Goal: Information Seeking & Learning: Find specific fact

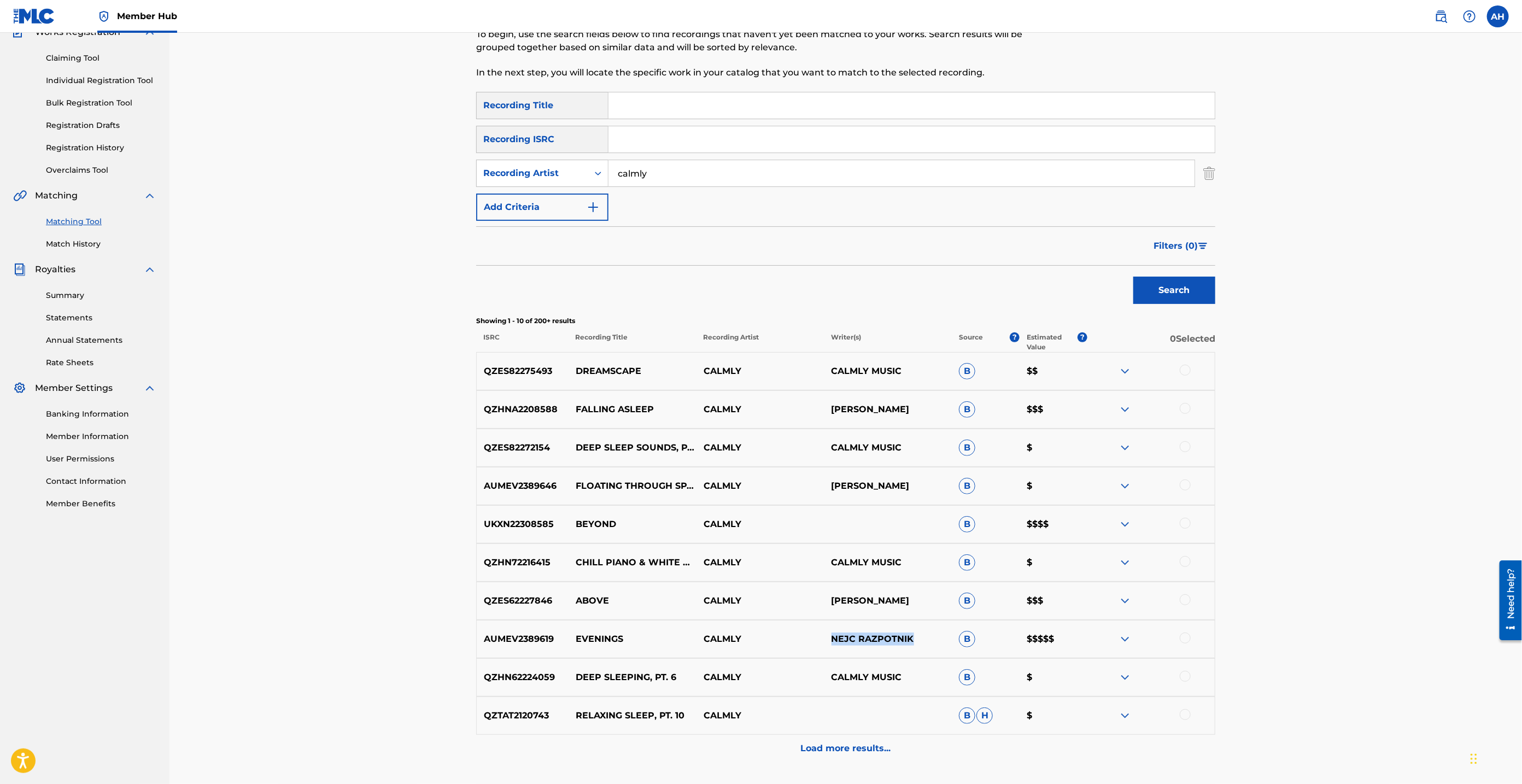
scroll to position [5, 0]
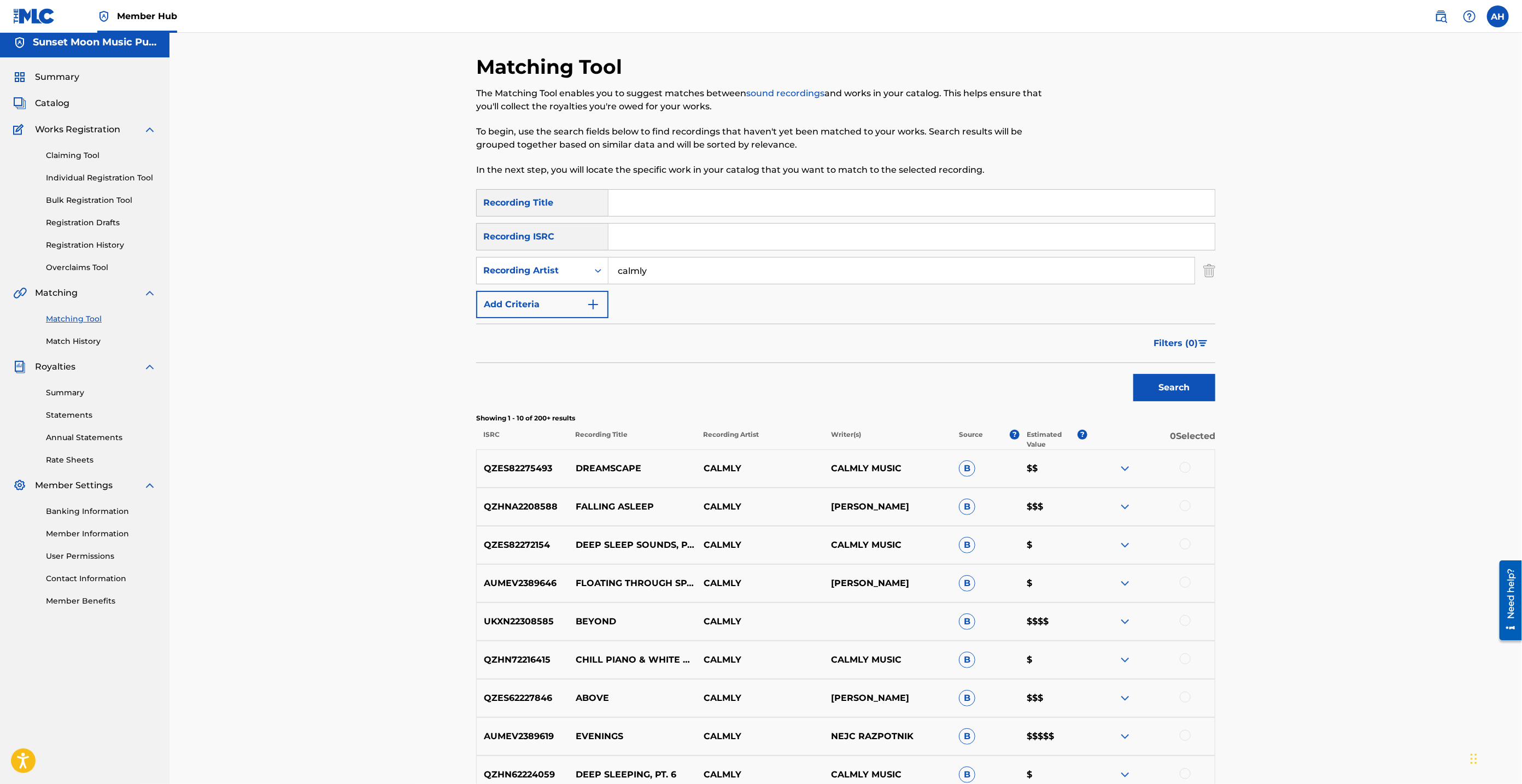
click at [659, 270] on input "calmly" at bounding box center [901, 270] width 586 height 27
paste input "VANCOUVER SLEEP CLINIC"
type input "VANCOUVER SLEEP CLINIC"
click at [1190, 390] on button "Search" at bounding box center [1174, 387] width 82 height 27
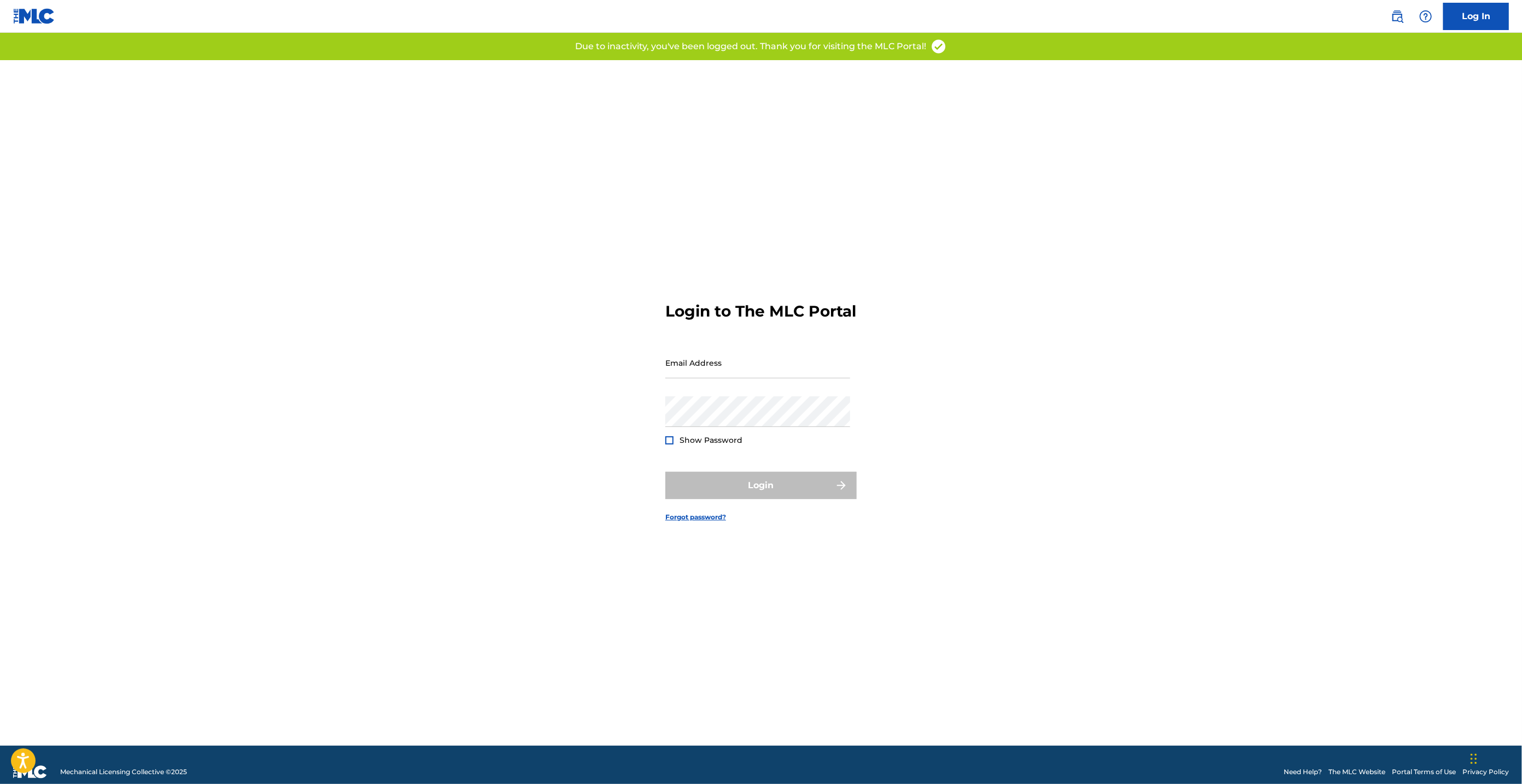
click at [772, 378] on input "Email Address" at bounding box center [758, 363] width 185 height 31
type input "[PERSON_NAME][EMAIL_ADDRESS][DOMAIN_NAME]"
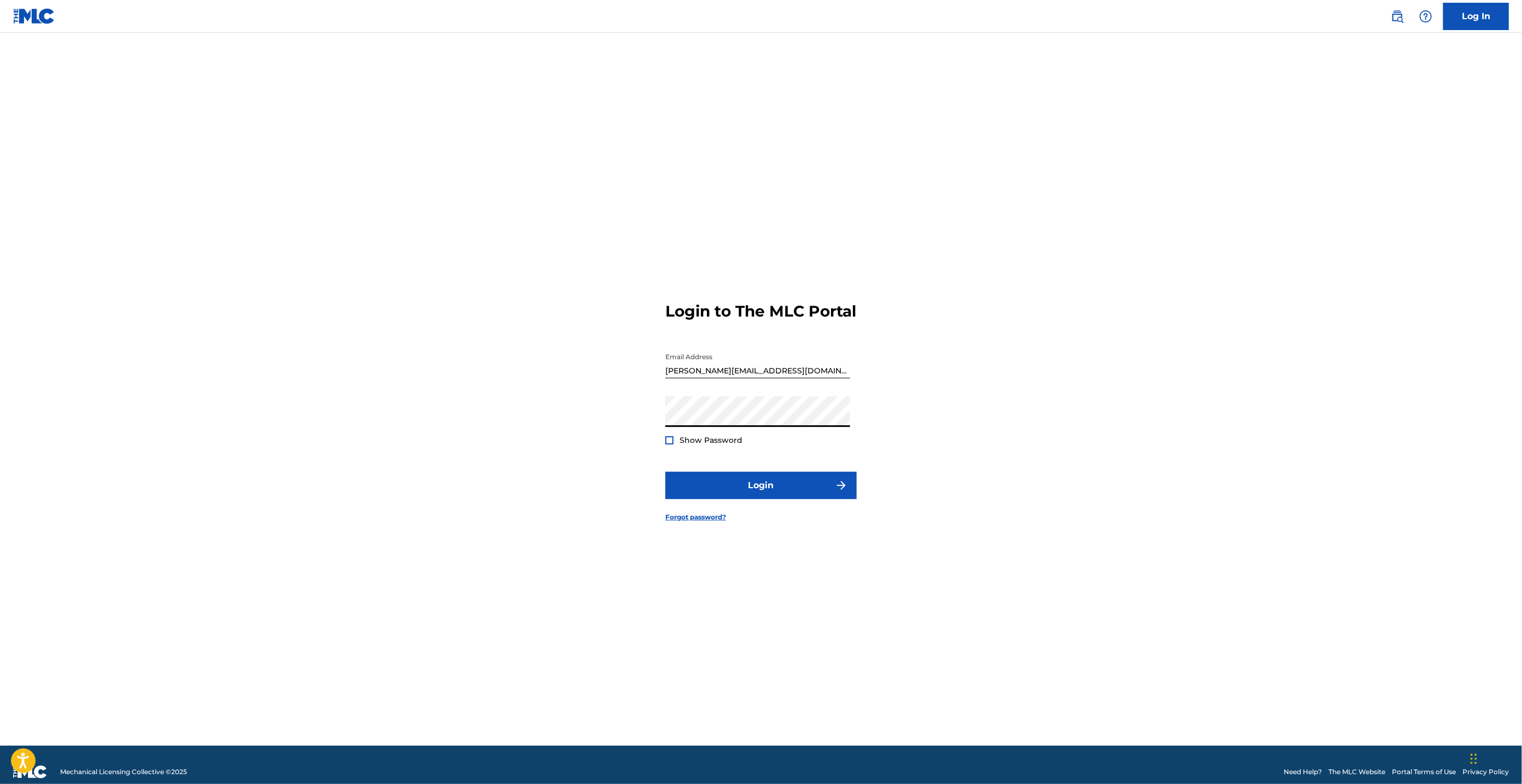
click at [666, 472] on button "Login" at bounding box center [761, 485] width 192 height 27
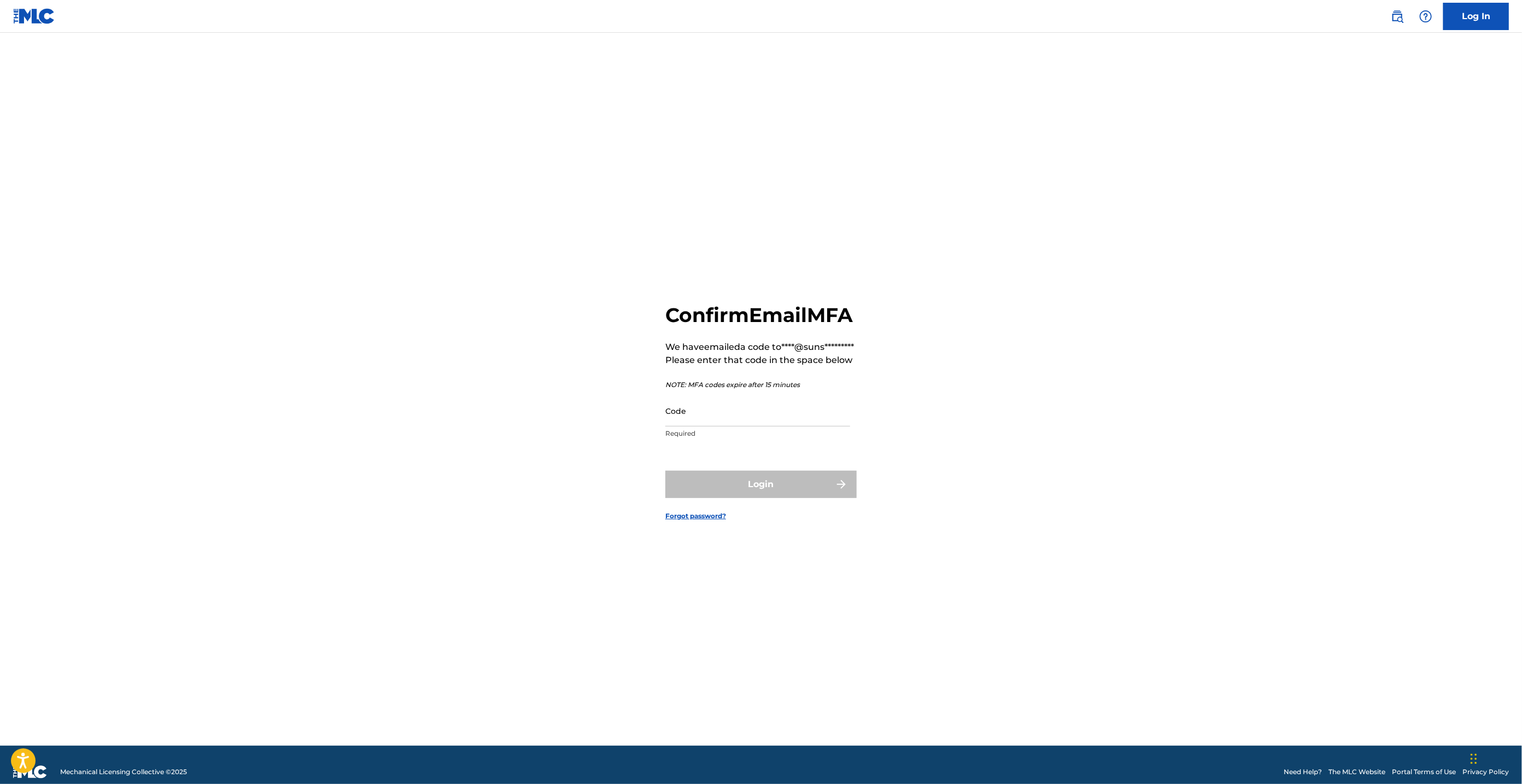
click at [691, 427] on input "Code" at bounding box center [758, 410] width 185 height 31
paste input "667858"
type input "667858"
click at [710, 496] on button "Login" at bounding box center [761, 484] width 192 height 27
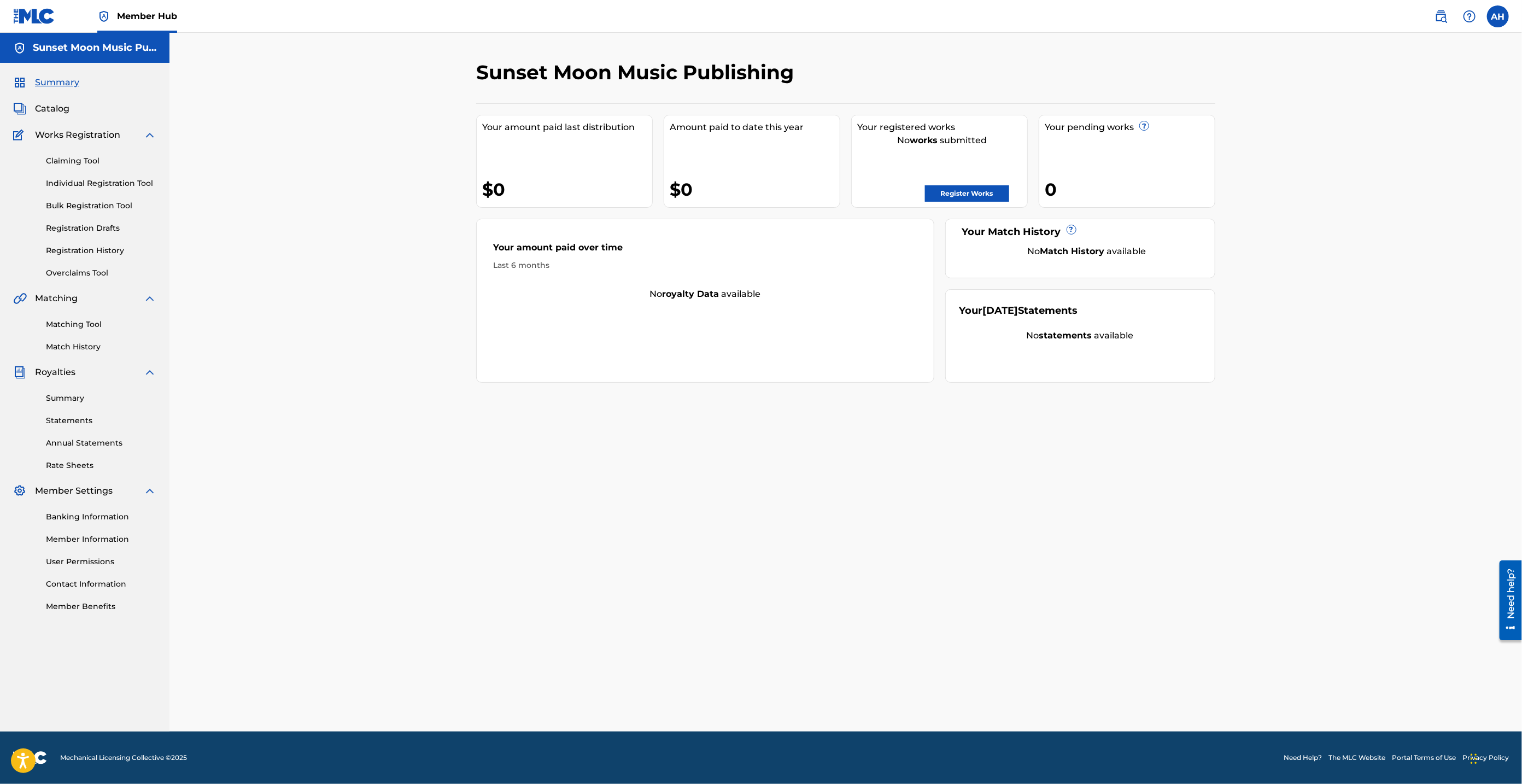
click at [73, 329] on link "Matching Tool" at bounding box center [101, 325] width 111 height 12
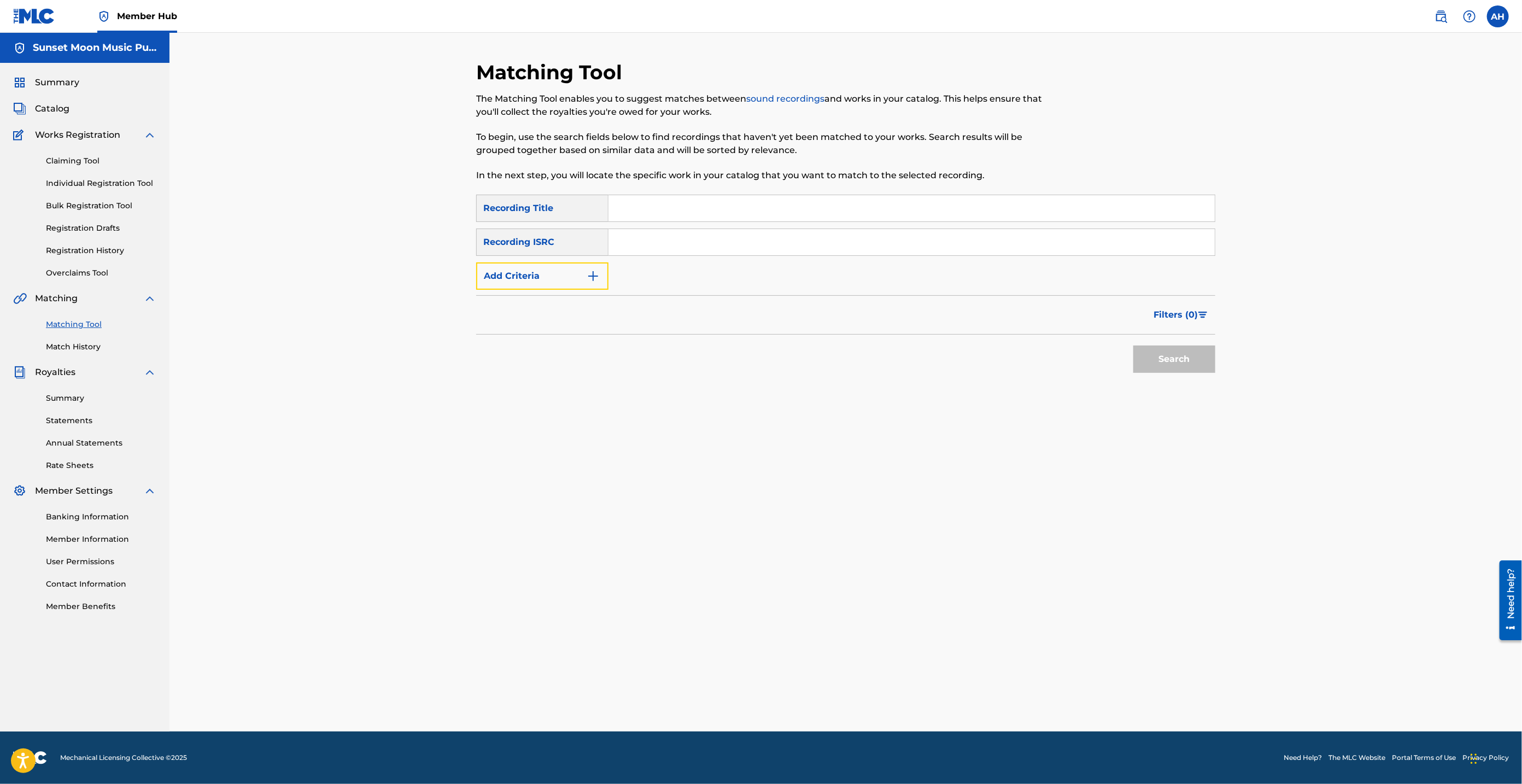
click at [542, 279] on button "Add Criteria" at bounding box center [542, 276] width 133 height 27
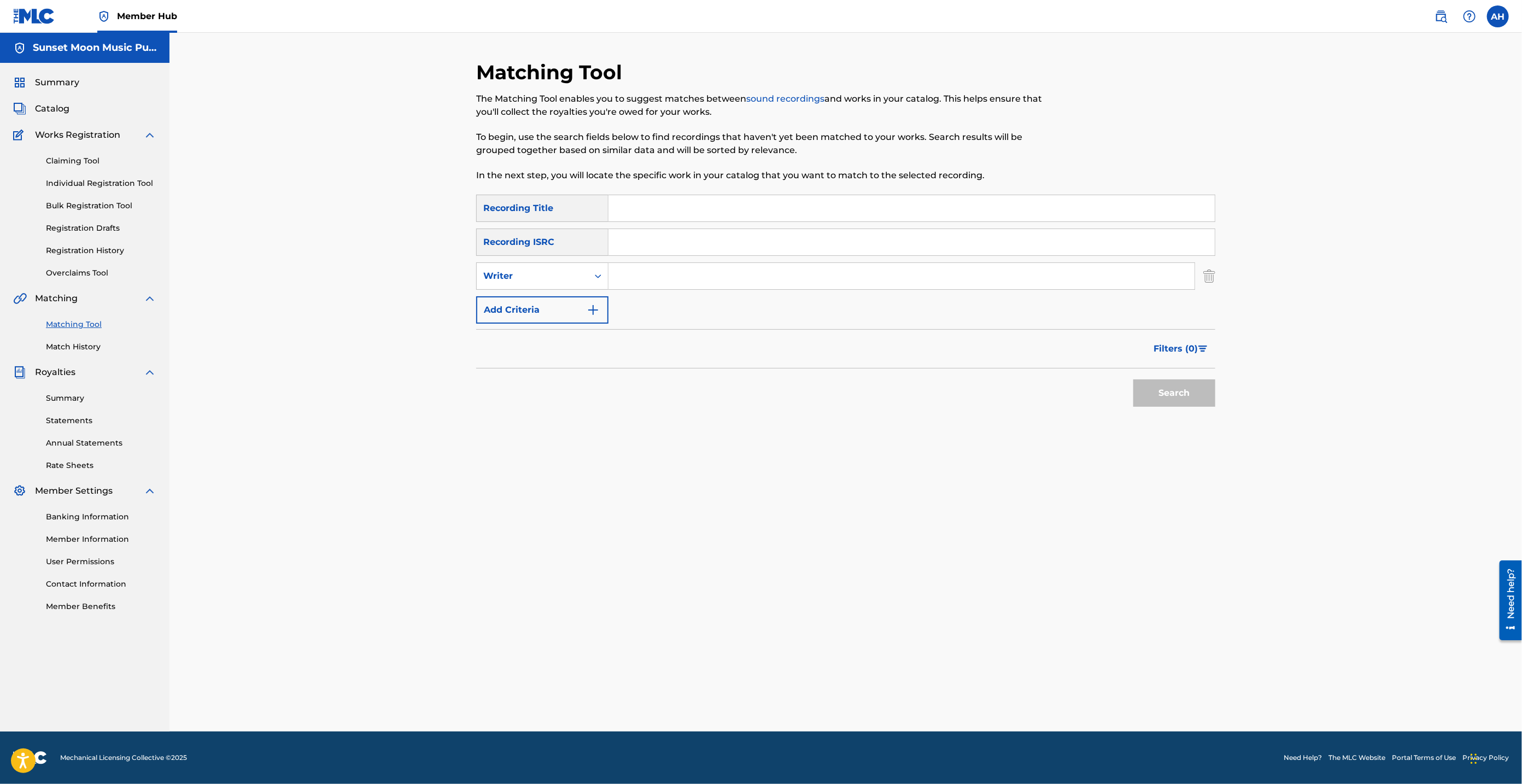
click at [532, 283] on div "Writer" at bounding box center [532, 276] width 111 height 21
click at [524, 298] on div "Recording Artist" at bounding box center [542, 303] width 131 height 27
click at [663, 270] on input "Search Form" at bounding box center [901, 276] width 586 height 27
paste input "667858"
click at [1134, 379] on button "Search" at bounding box center [1174, 393] width 82 height 27
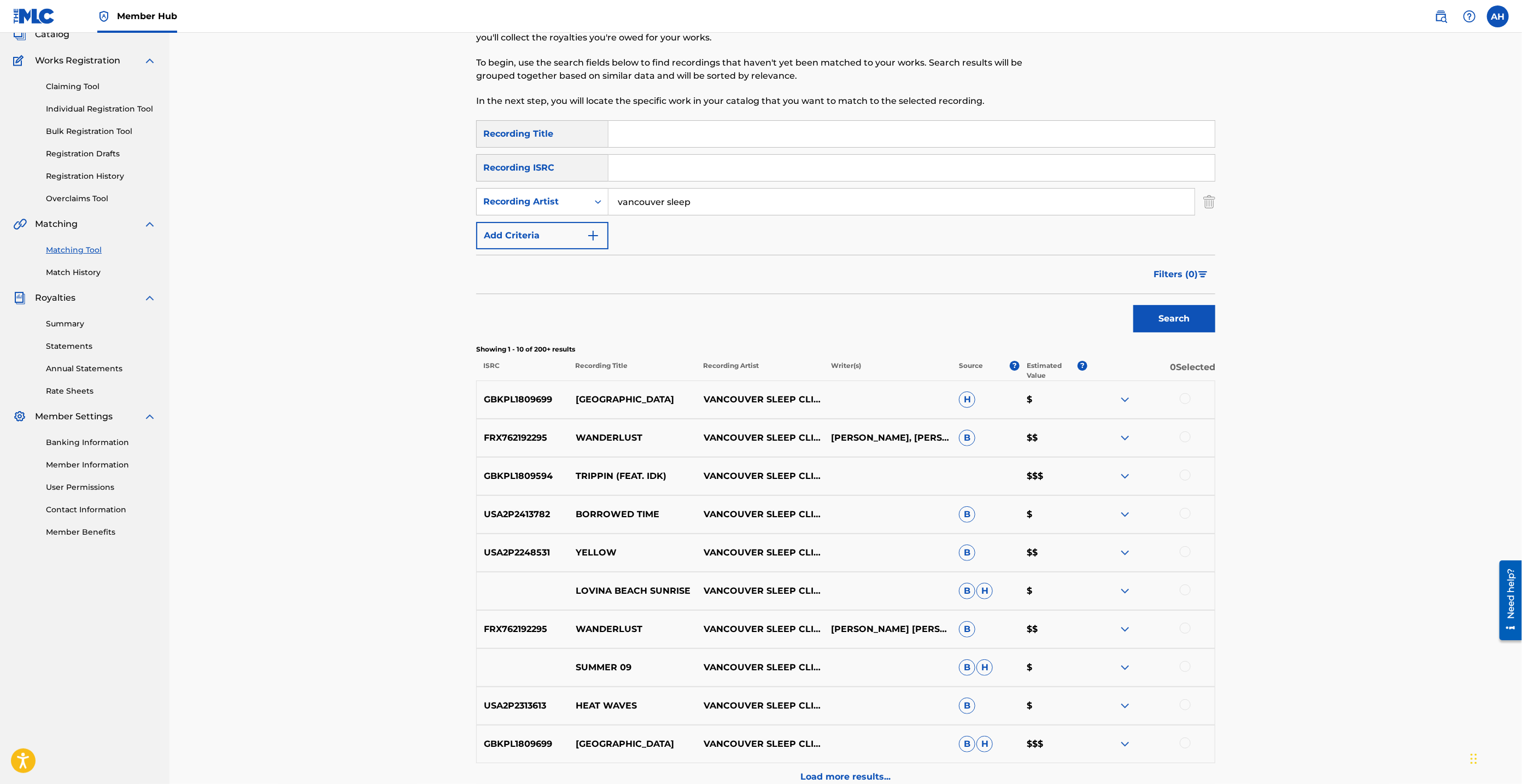
scroll to position [187, 0]
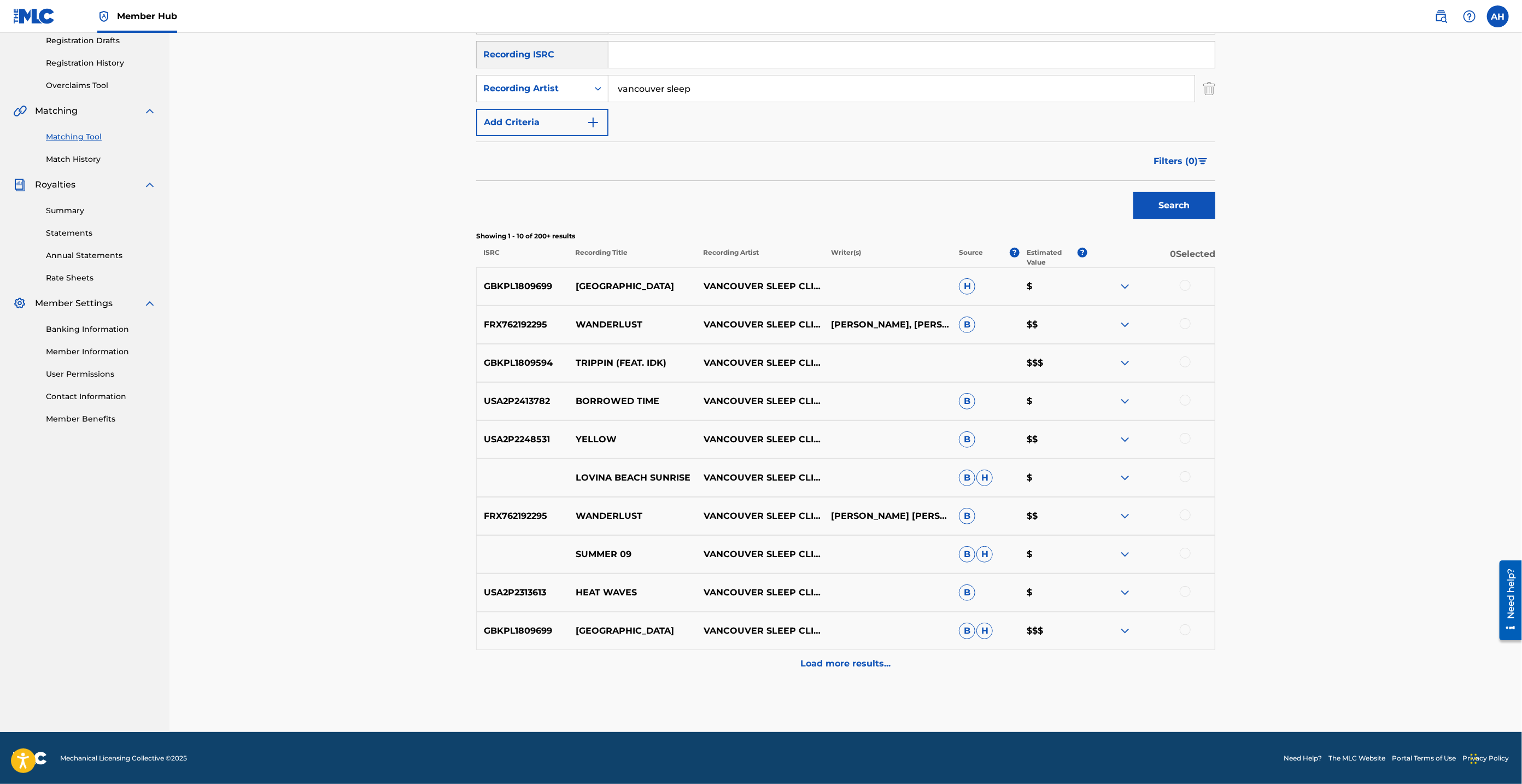
click at [821, 668] on p "Load more results..." at bounding box center [846, 664] width 90 height 13
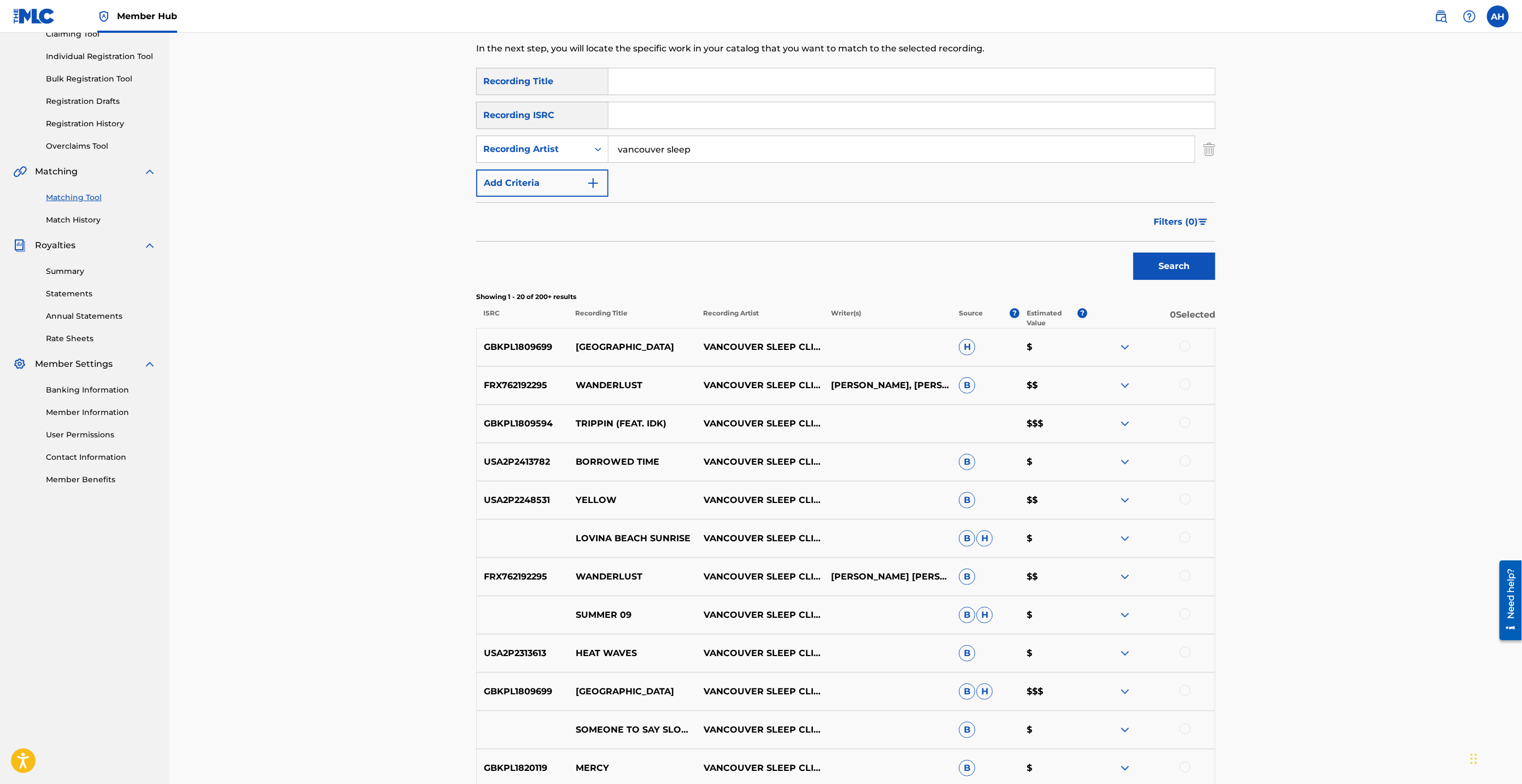
scroll to position [0, 0]
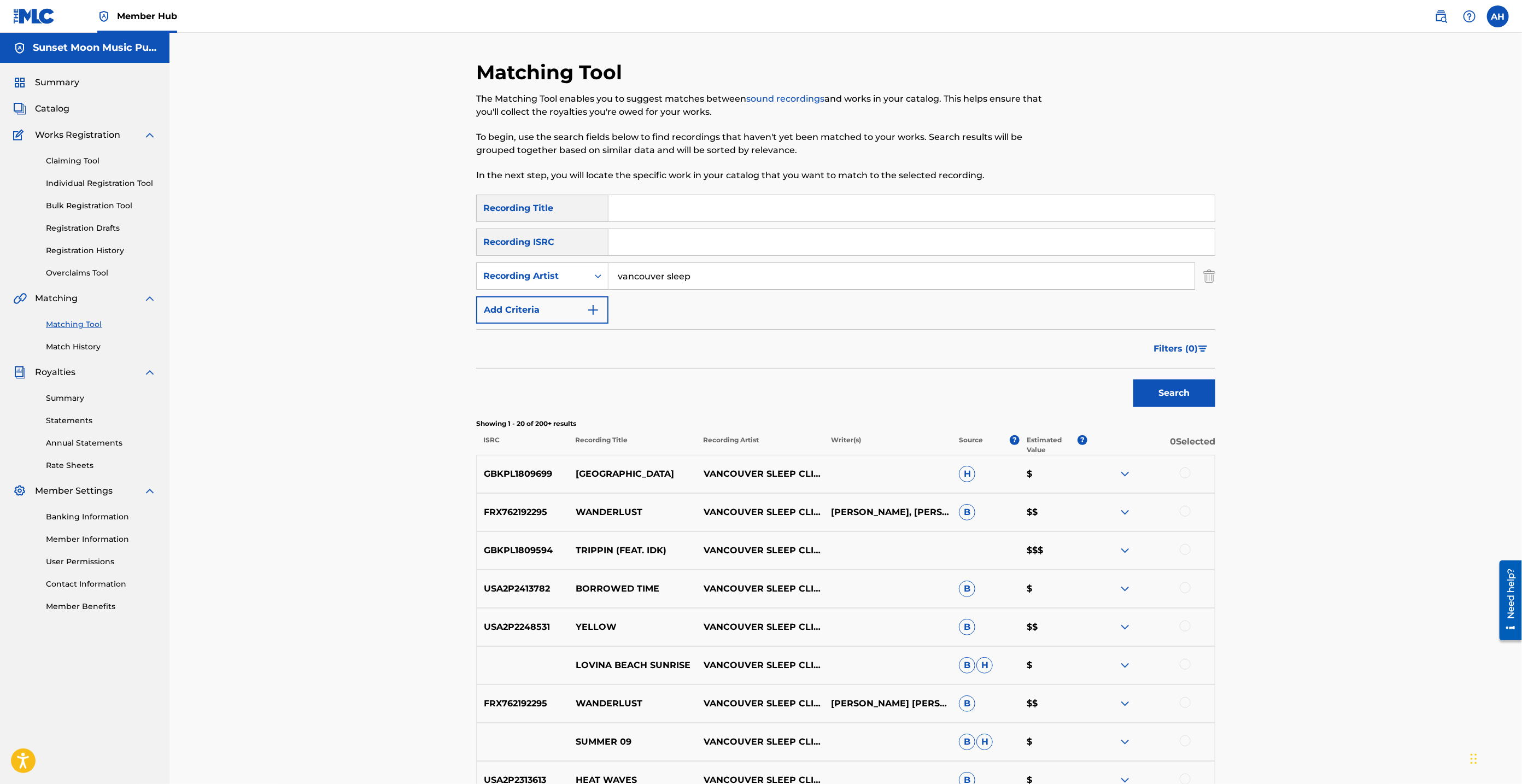
click at [699, 282] on input "vancouver sleep" at bounding box center [901, 276] width 586 height 27
click at [698, 282] on input "vancouver sleep" at bounding box center [901, 276] width 586 height 27
click at [697, 280] on input "vancouver sleep" at bounding box center [901, 276] width 586 height 27
paste input "SLEEPTHERAPY"
click at [1152, 385] on button "Search" at bounding box center [1174, 393] width 82 height 27
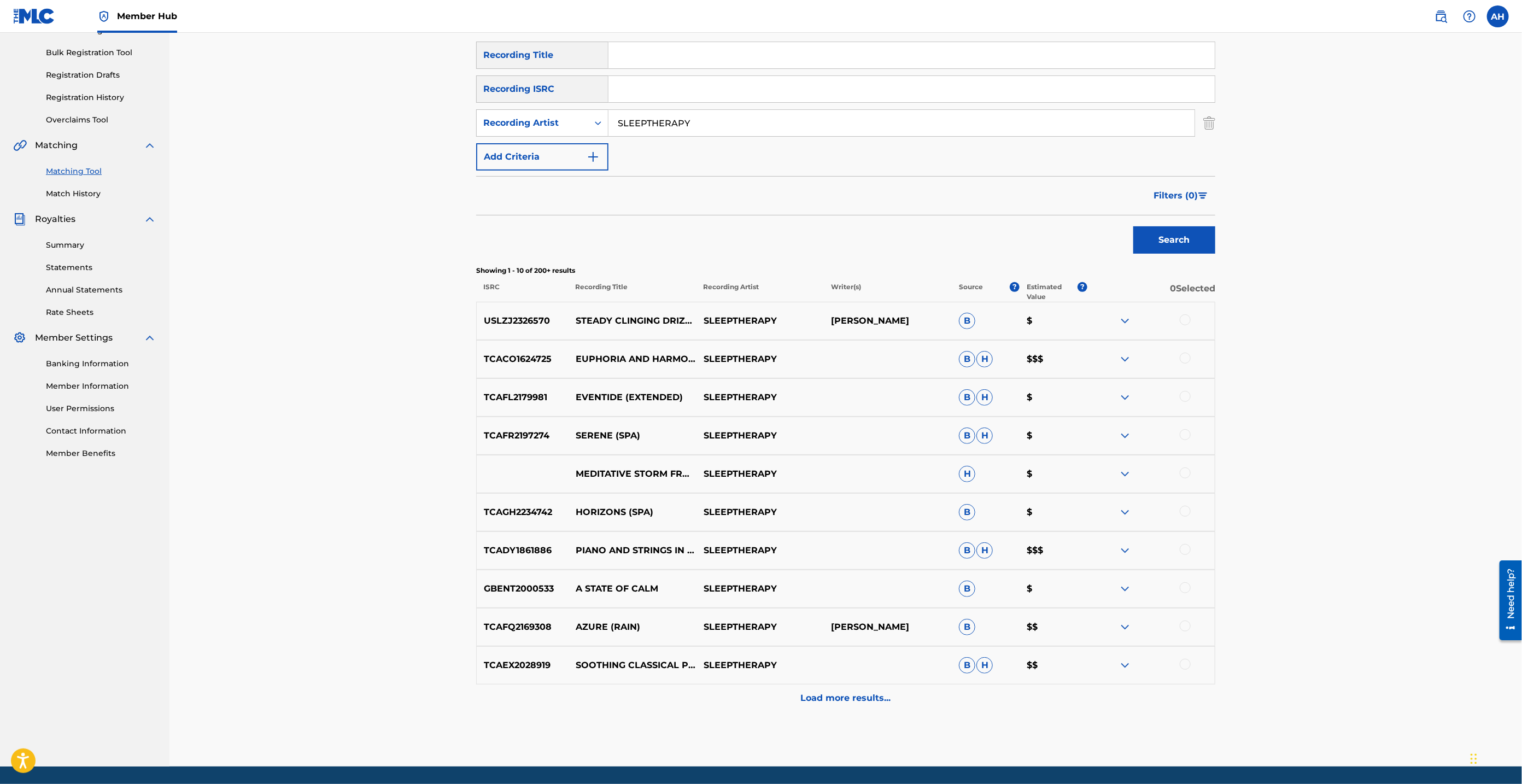
scroll to position [187, 0]
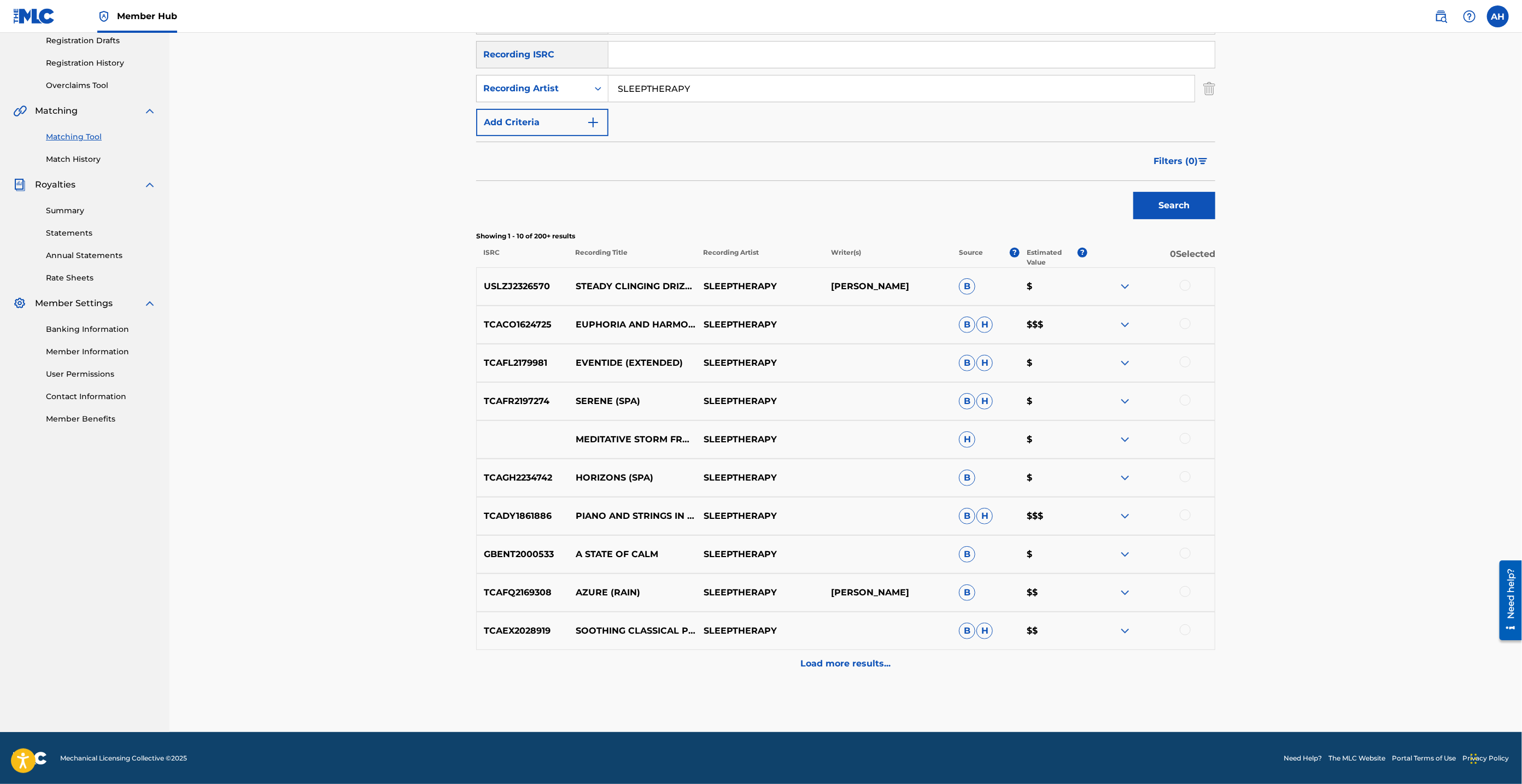
click at [825, 657] on p "Load more results..." at bounding box center [846, 664] width 90 height 13
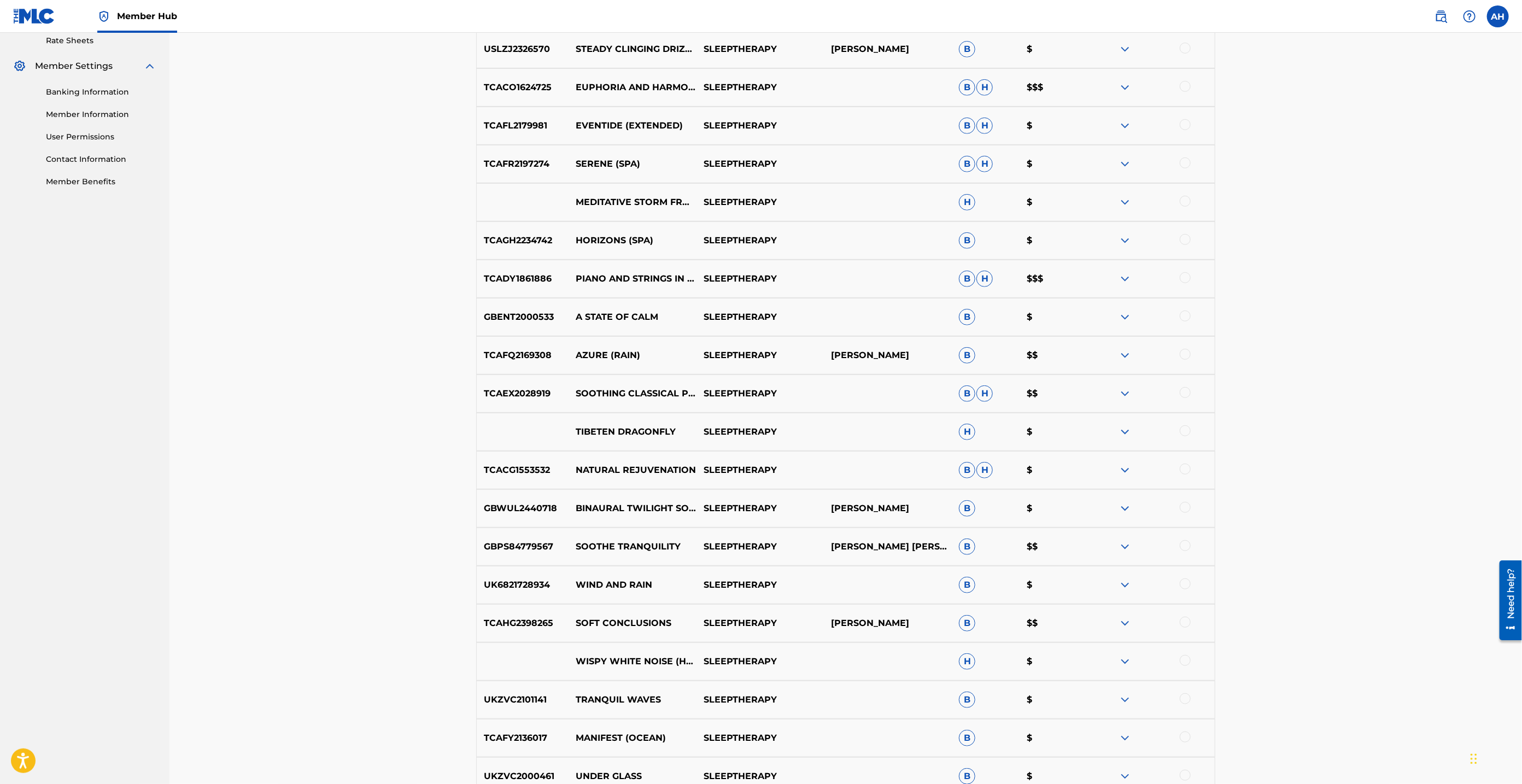
scroll to position [570, 0]
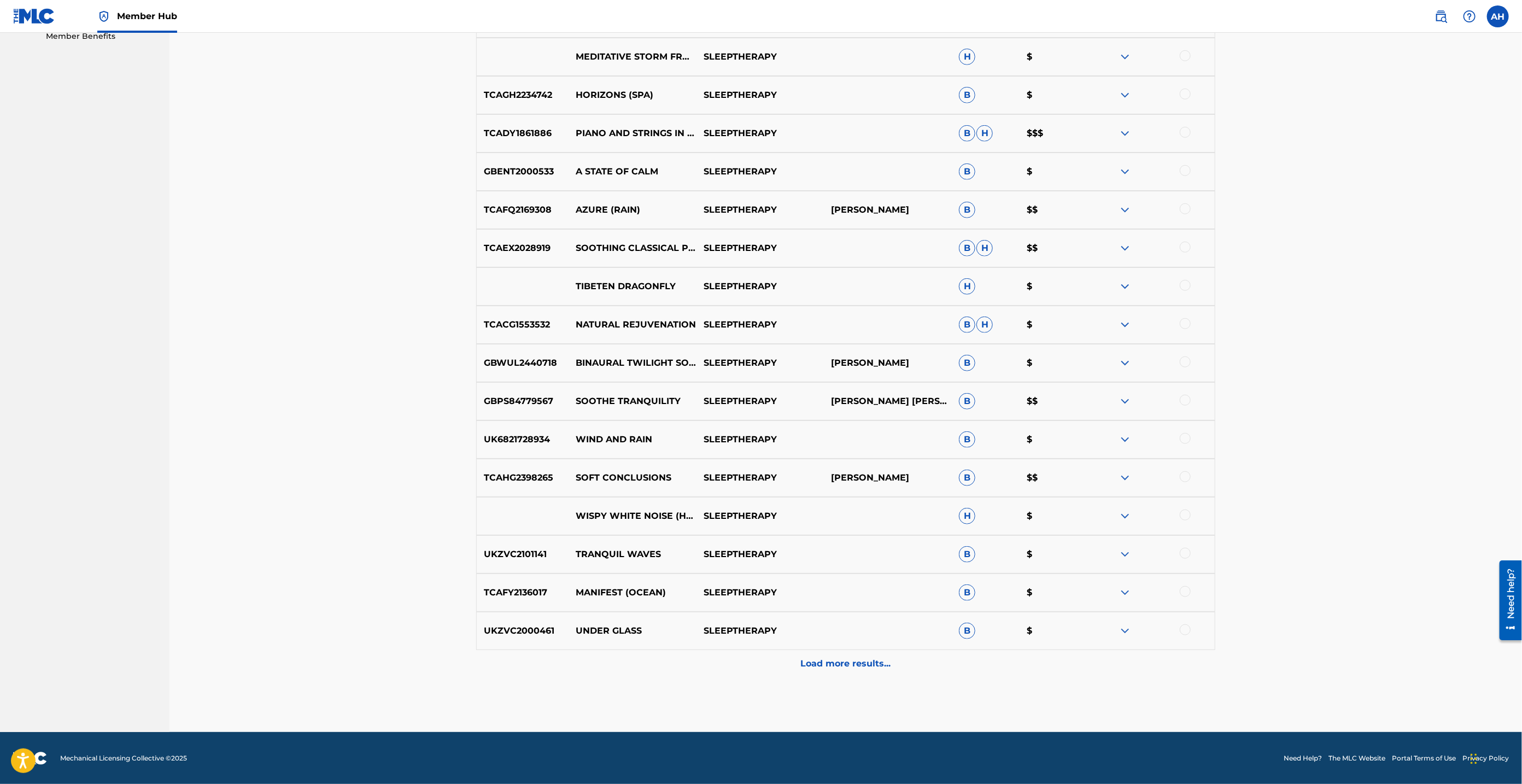
click at [823, 662] on p "Load more results..." at bounding box center [846, 664] width 90 height 13
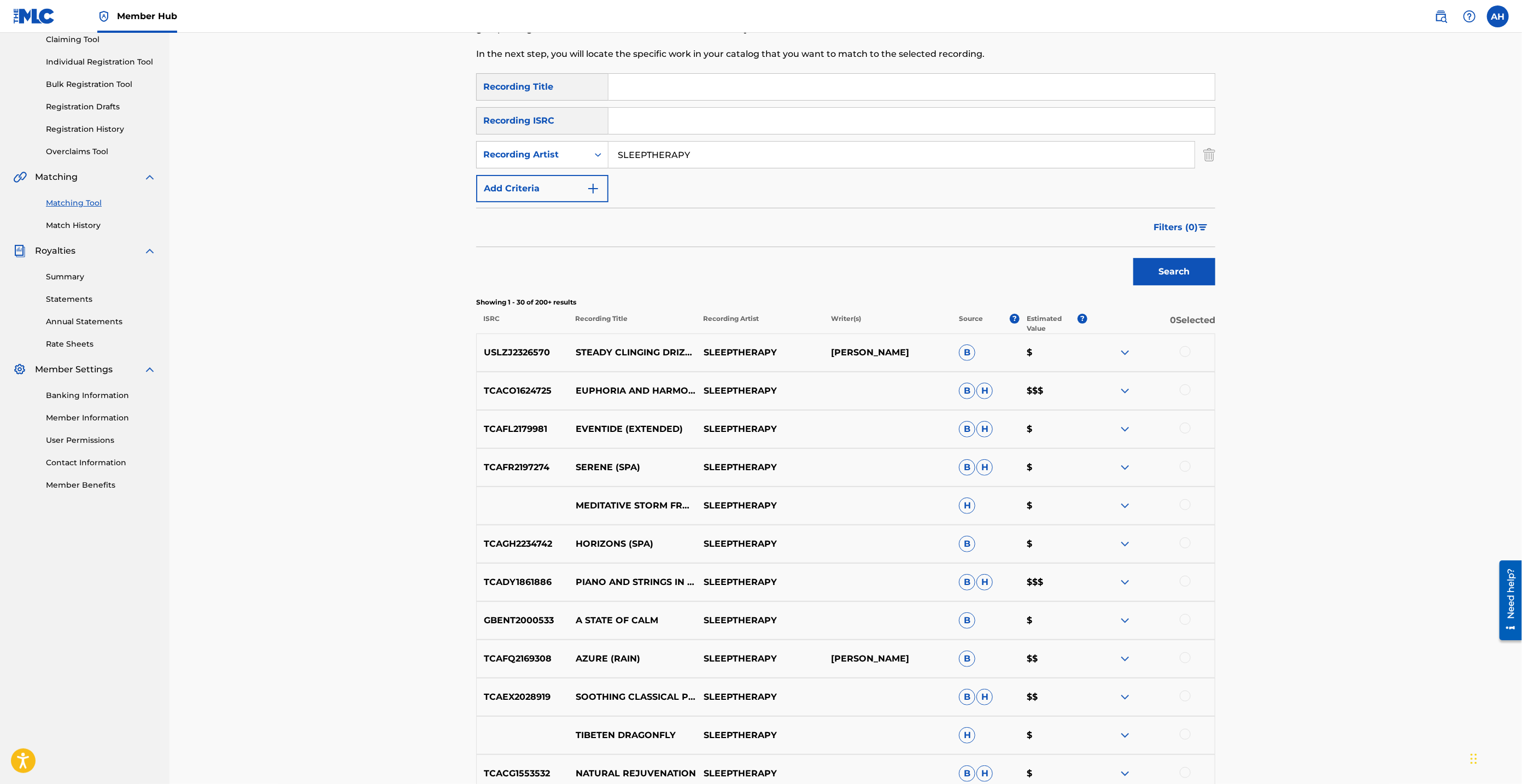
scroll to position [0, 0]
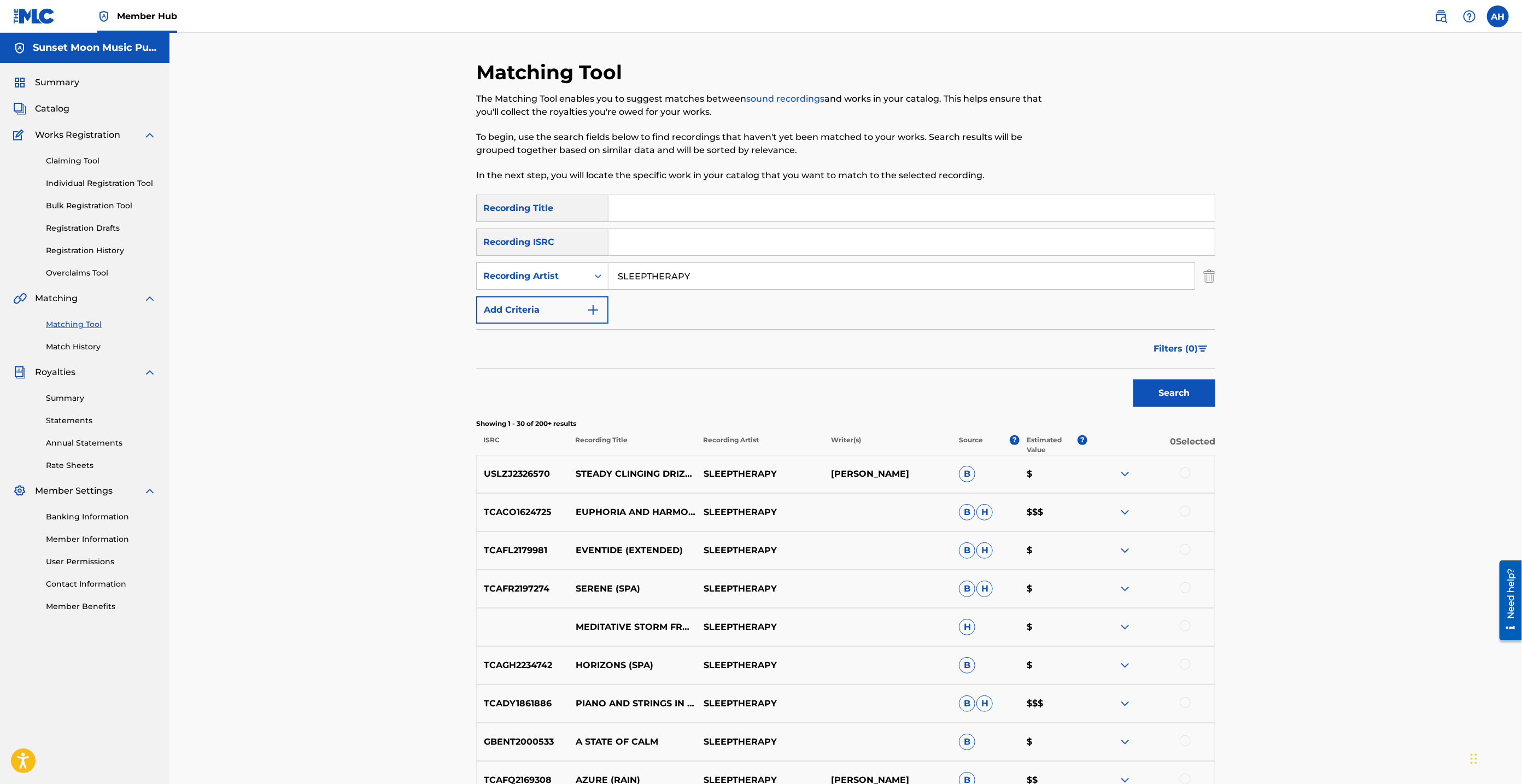
click at [707, 278] on input "SLEEPTHERAPY" at bounding box center [901, 276] width 586 height 27
paste input "Endless Relaxation"
type input "Endless Relaxation"
click at [1167, 387] on button "Search" at bounding box center [1174, 393] width 82 height 27
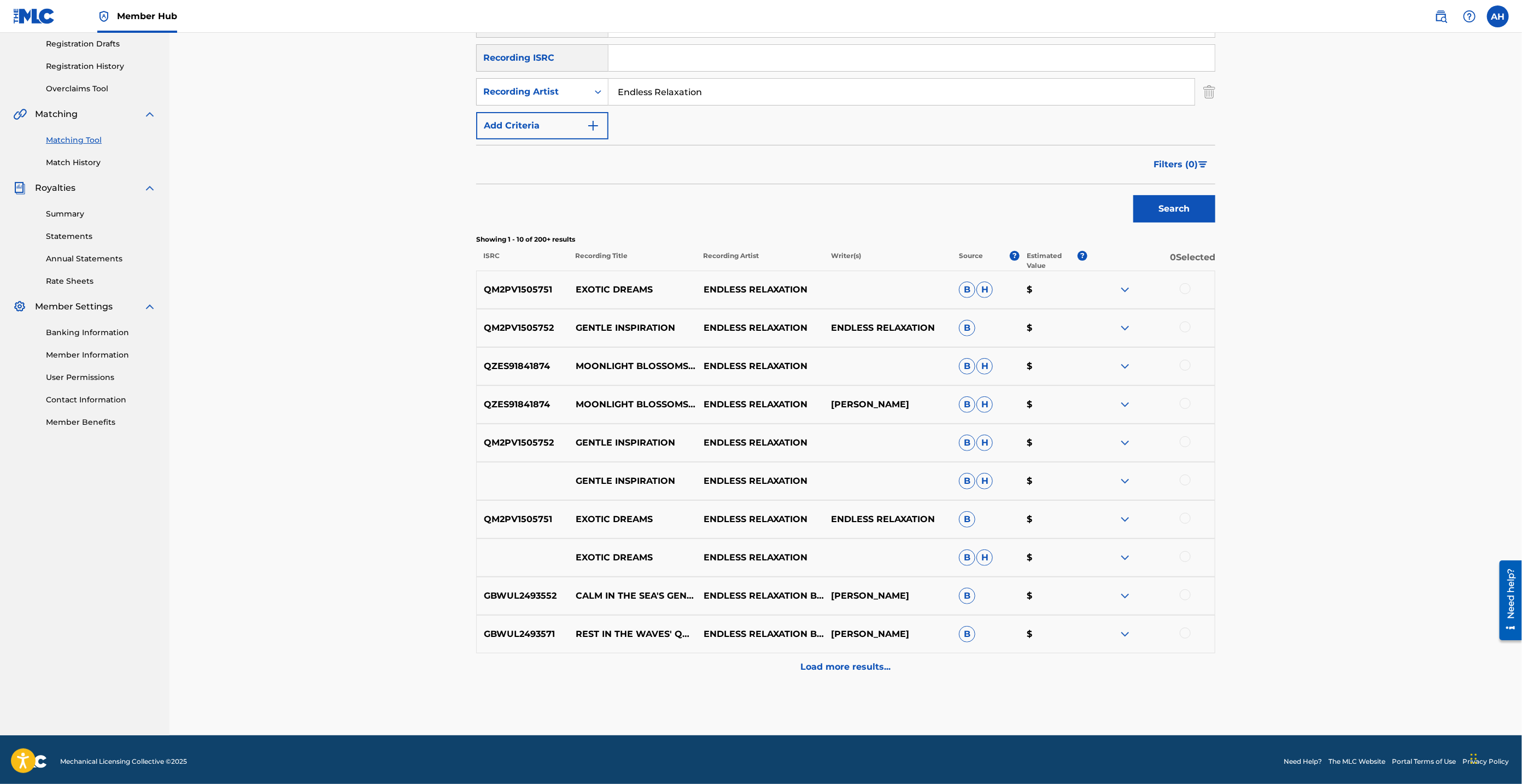
scroll to position [187, 0]
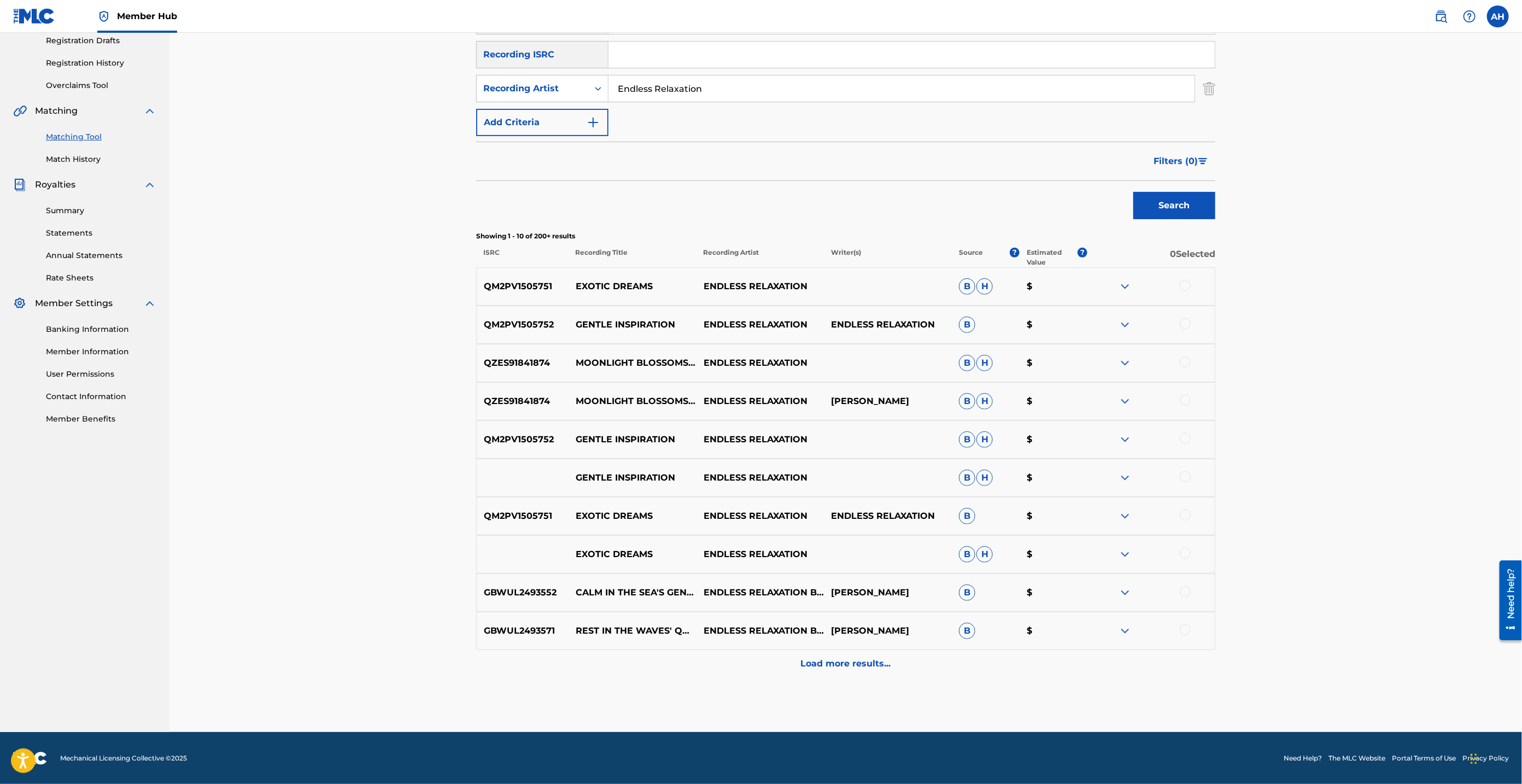
click at [845, 673] on div "Load more results..." at bounding box center [845, 663] width 739 height 27
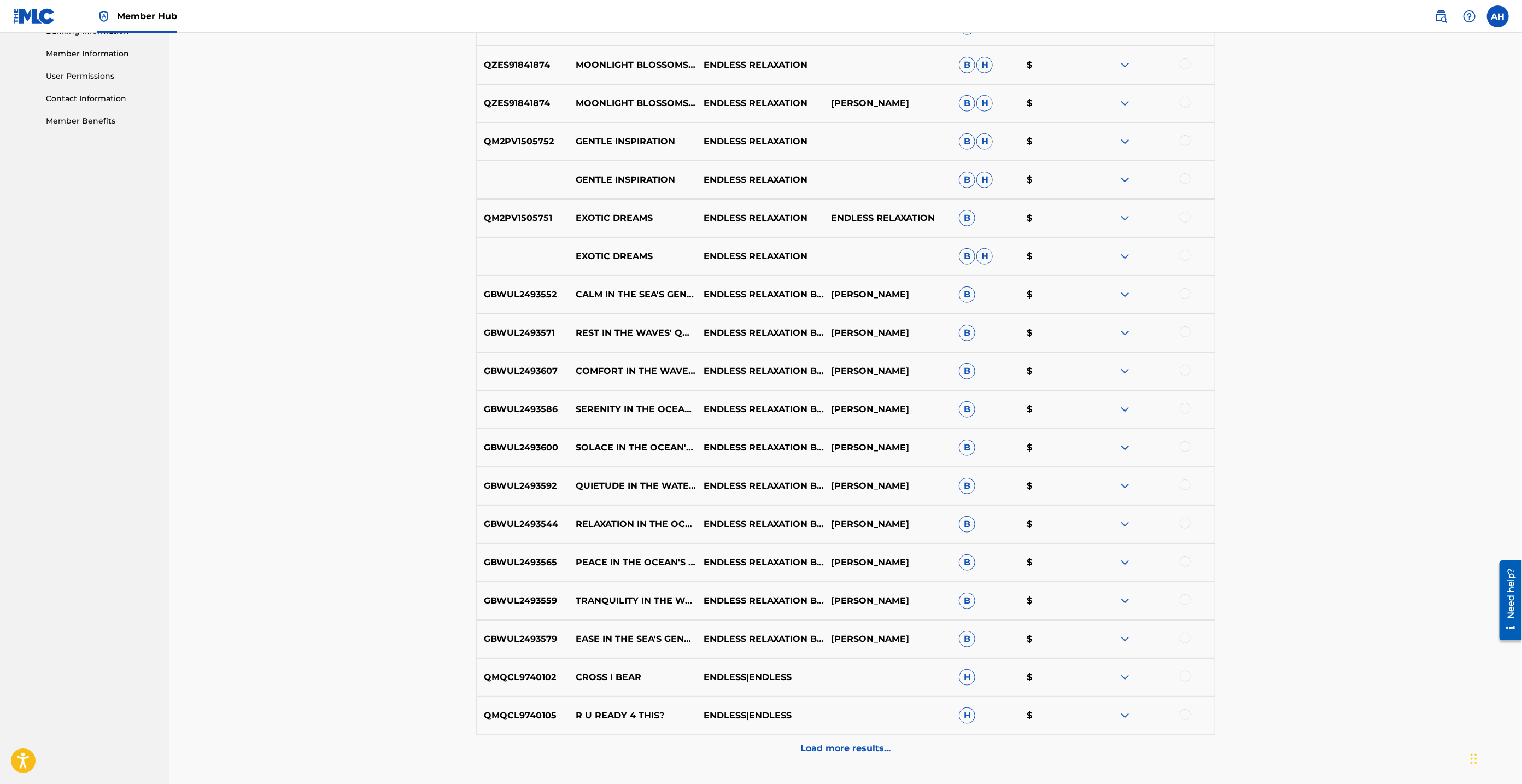
scroll to position [570, 0]
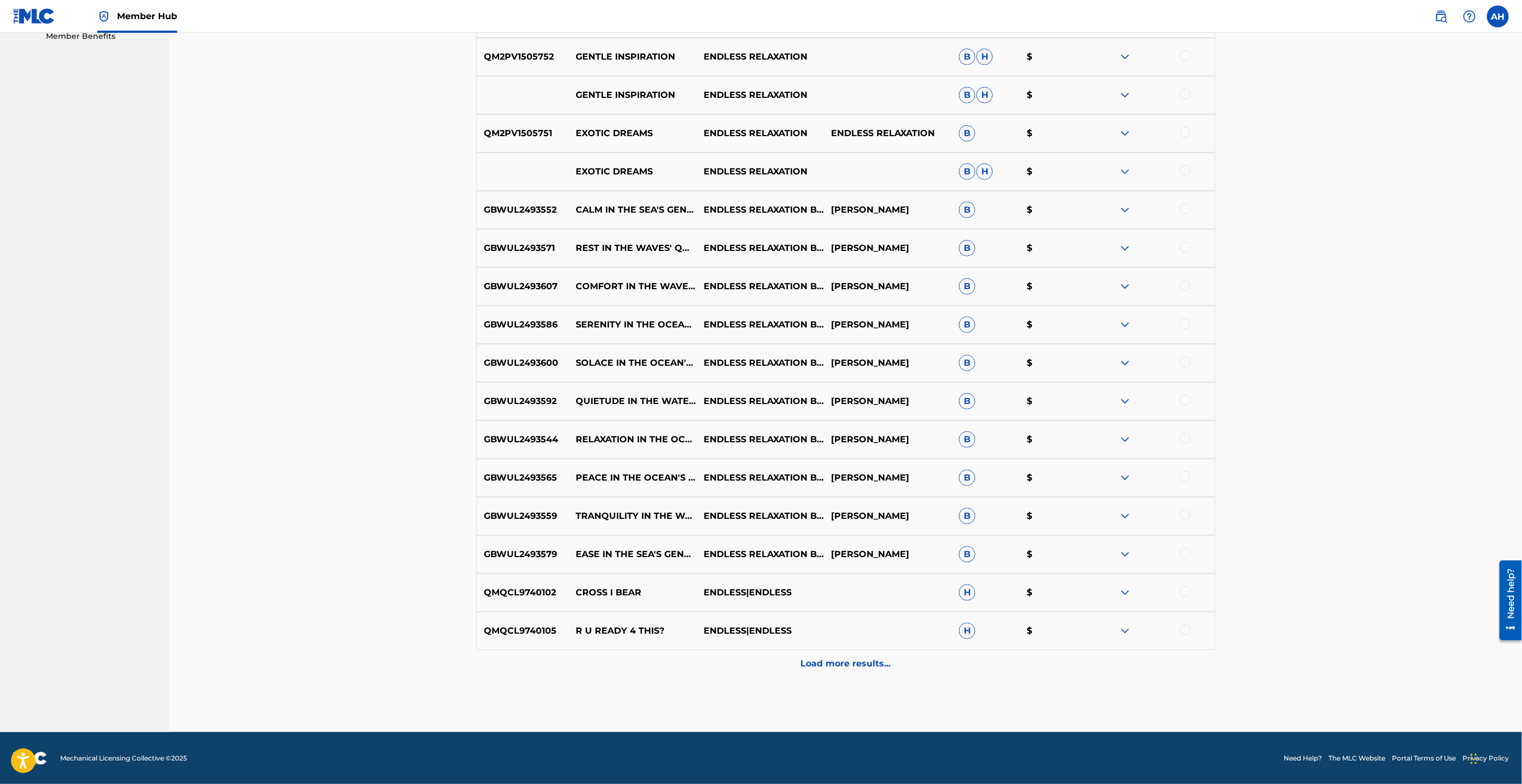
click at [838, 669] on p "Load more results..." at bounding box center [846, 664] width 90 height 13
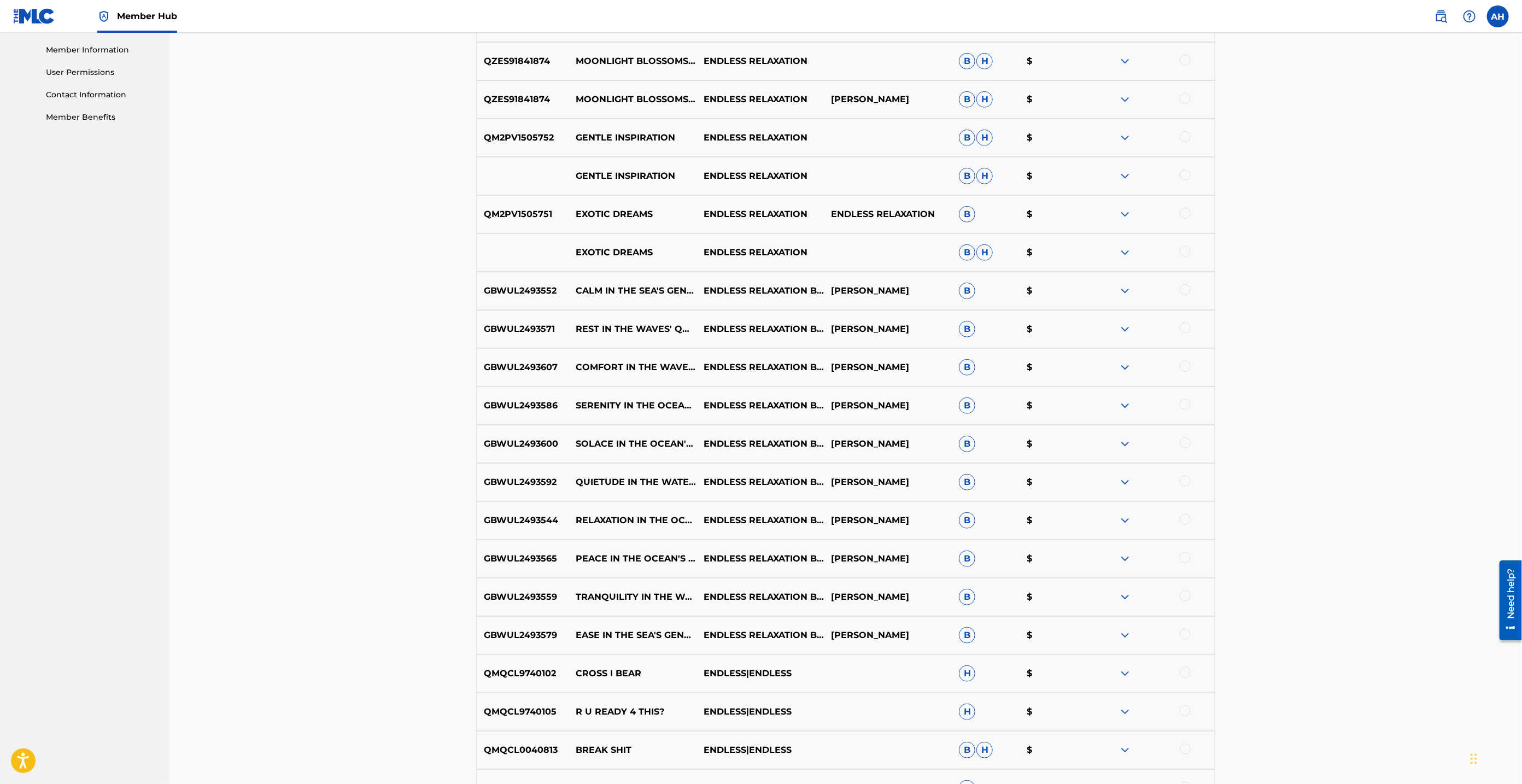
scroll to position [953, 0]
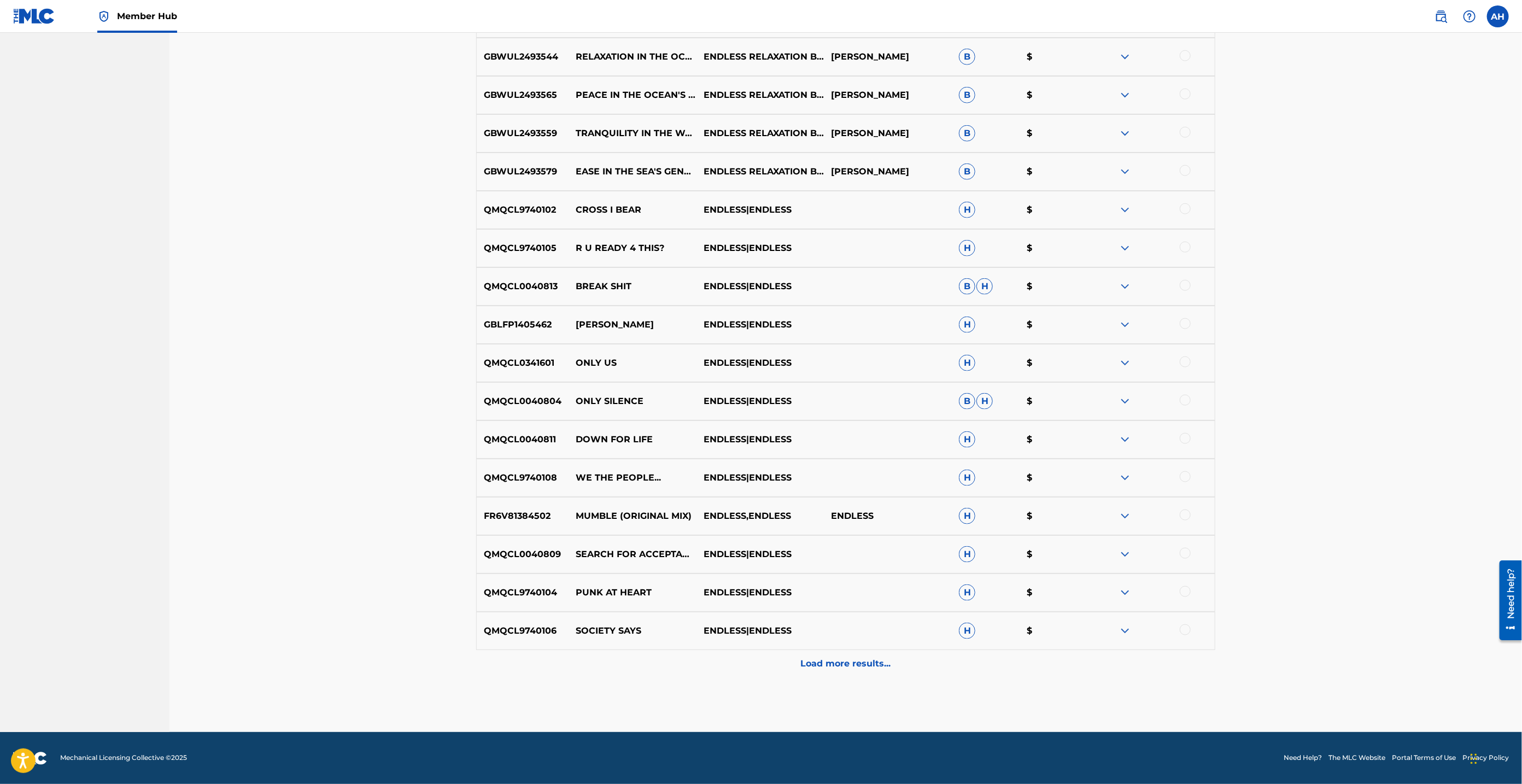
click at [840, 664] on p "Load more results..." at bounding box center [846, 664] width 90 height 13
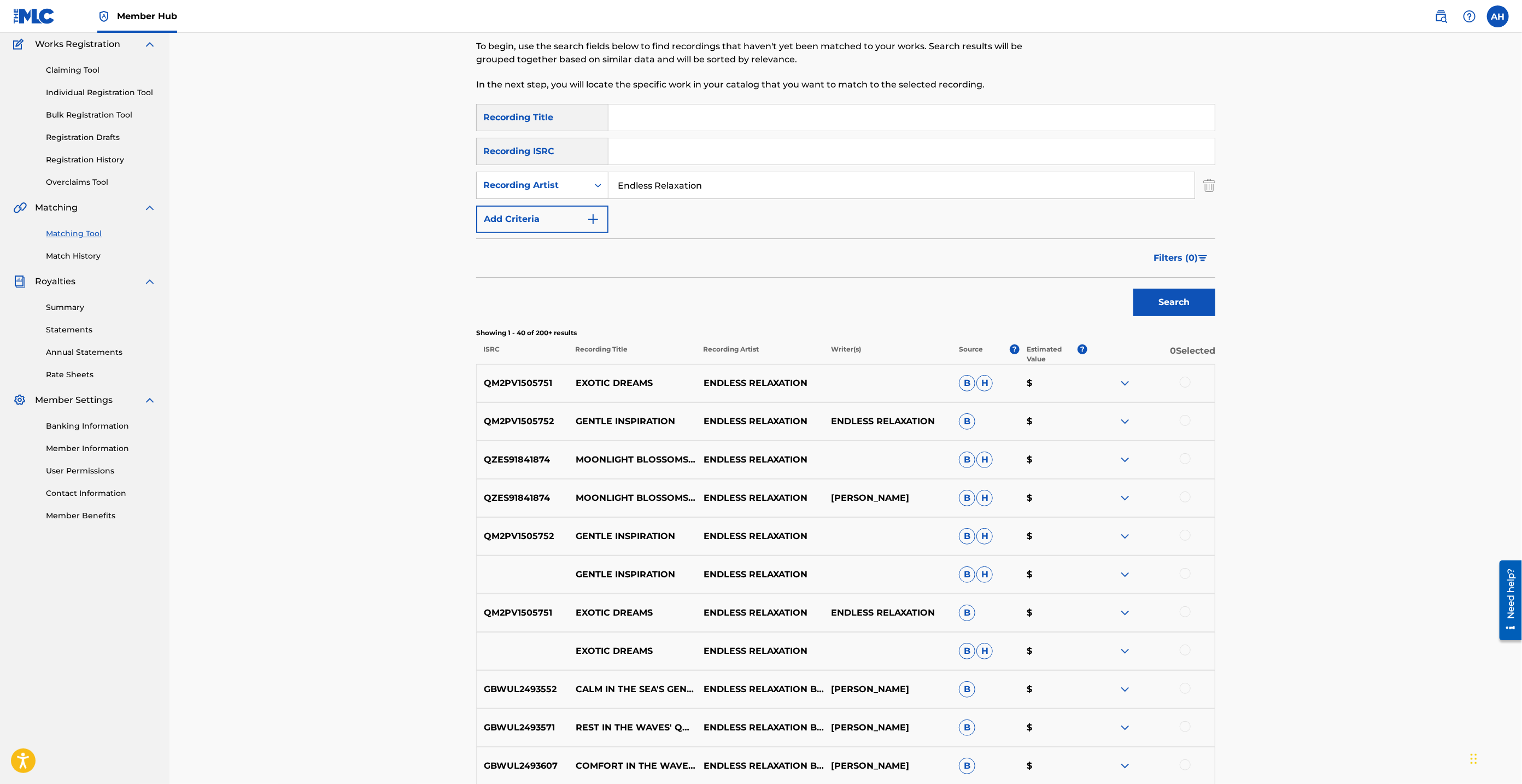
scroll to position [0, 0]
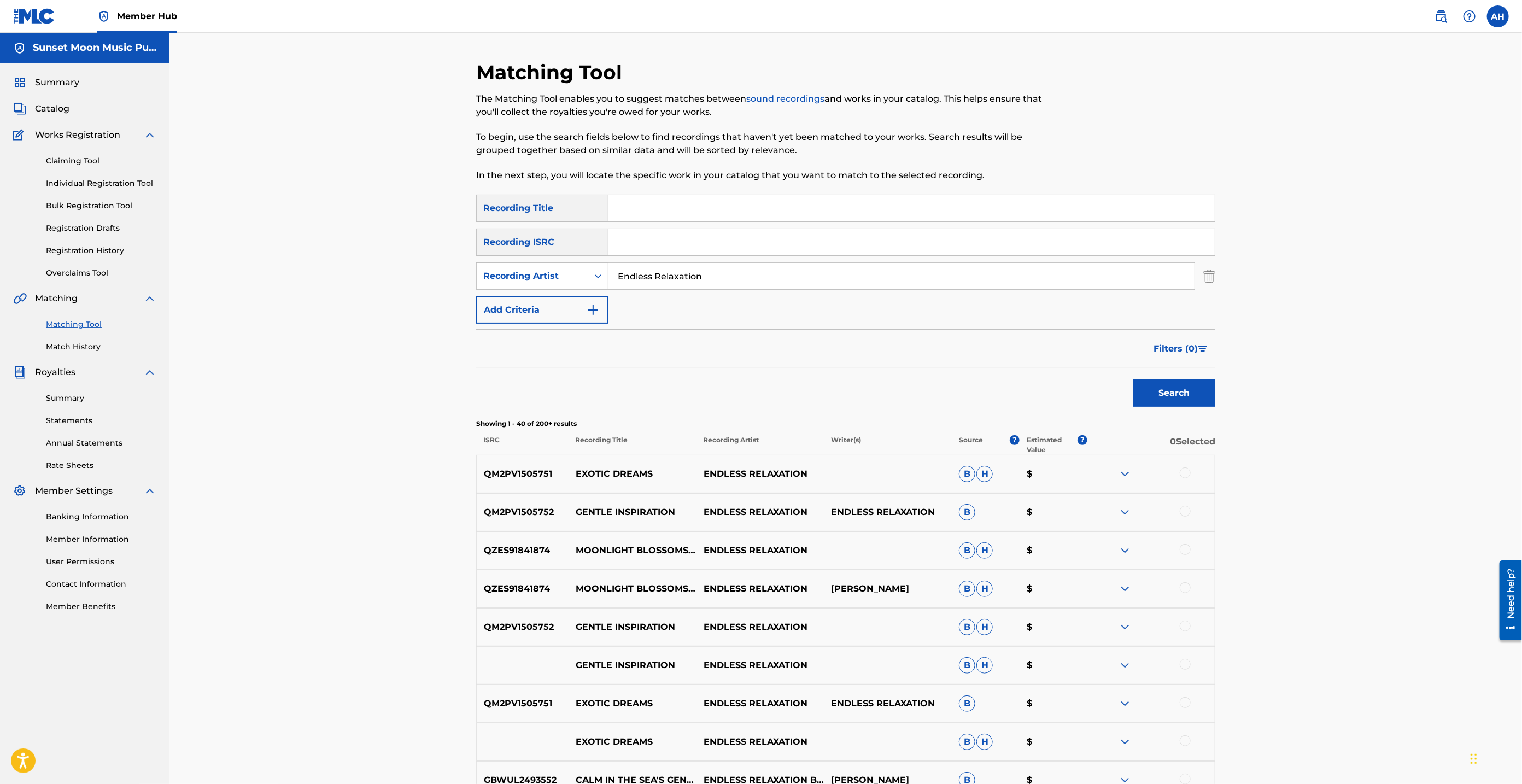
click at [1122, 508] on img at bounding box center [1125, 512] width 13 height 13
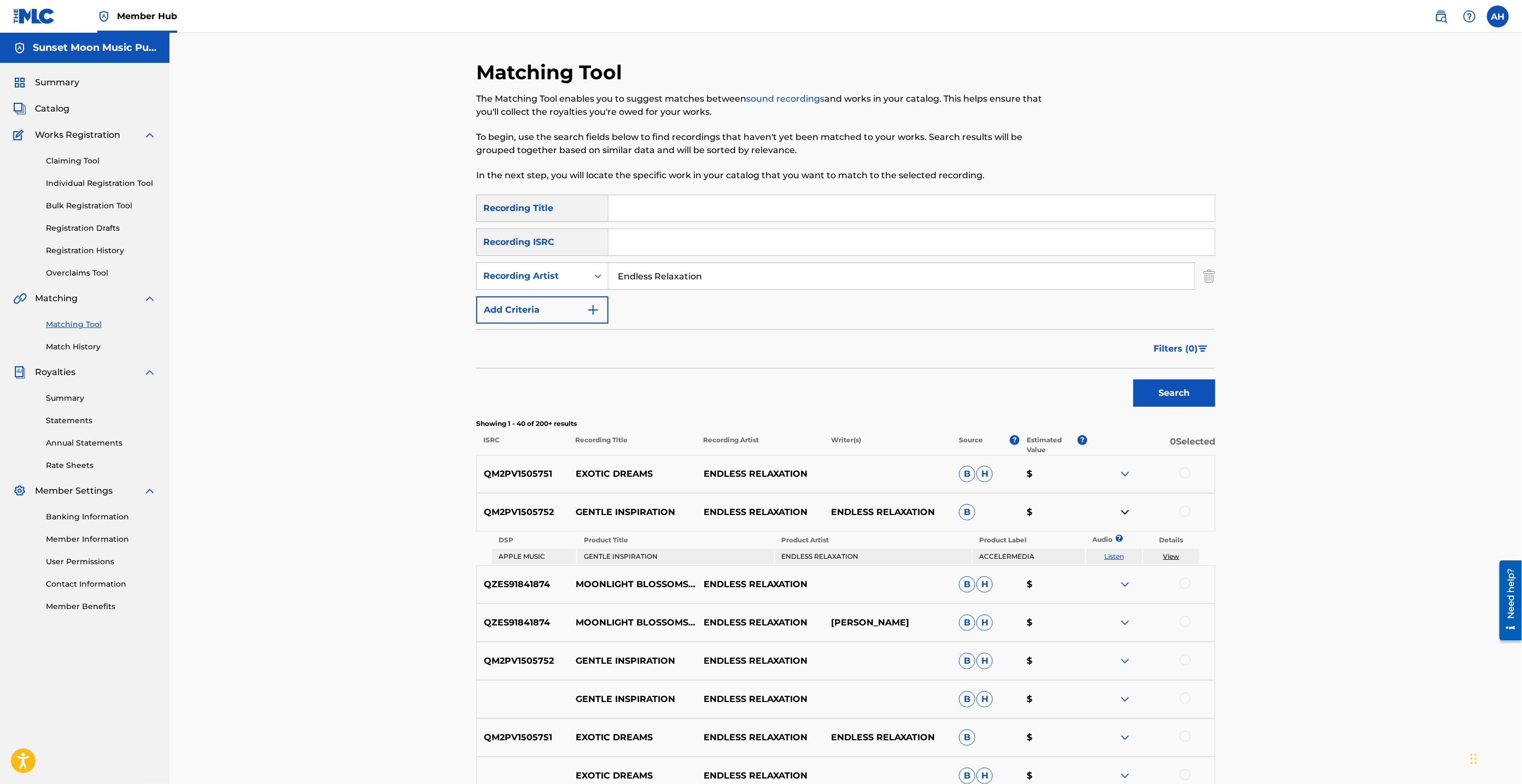
click at [1124, 578] on img at bounding box center [1125, 584] width 13 height 13
